Goal: Transaction & Acquisition: Purchase product/service

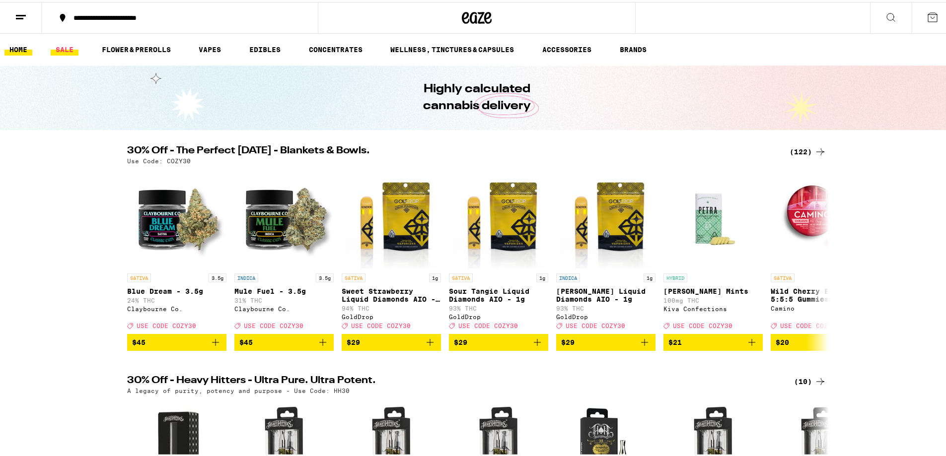
click at [65, 45] on link "SALE" at bounding box center [65, 48] width 28 height 12
